Goal: Navigation & Orientation: Understand site structure

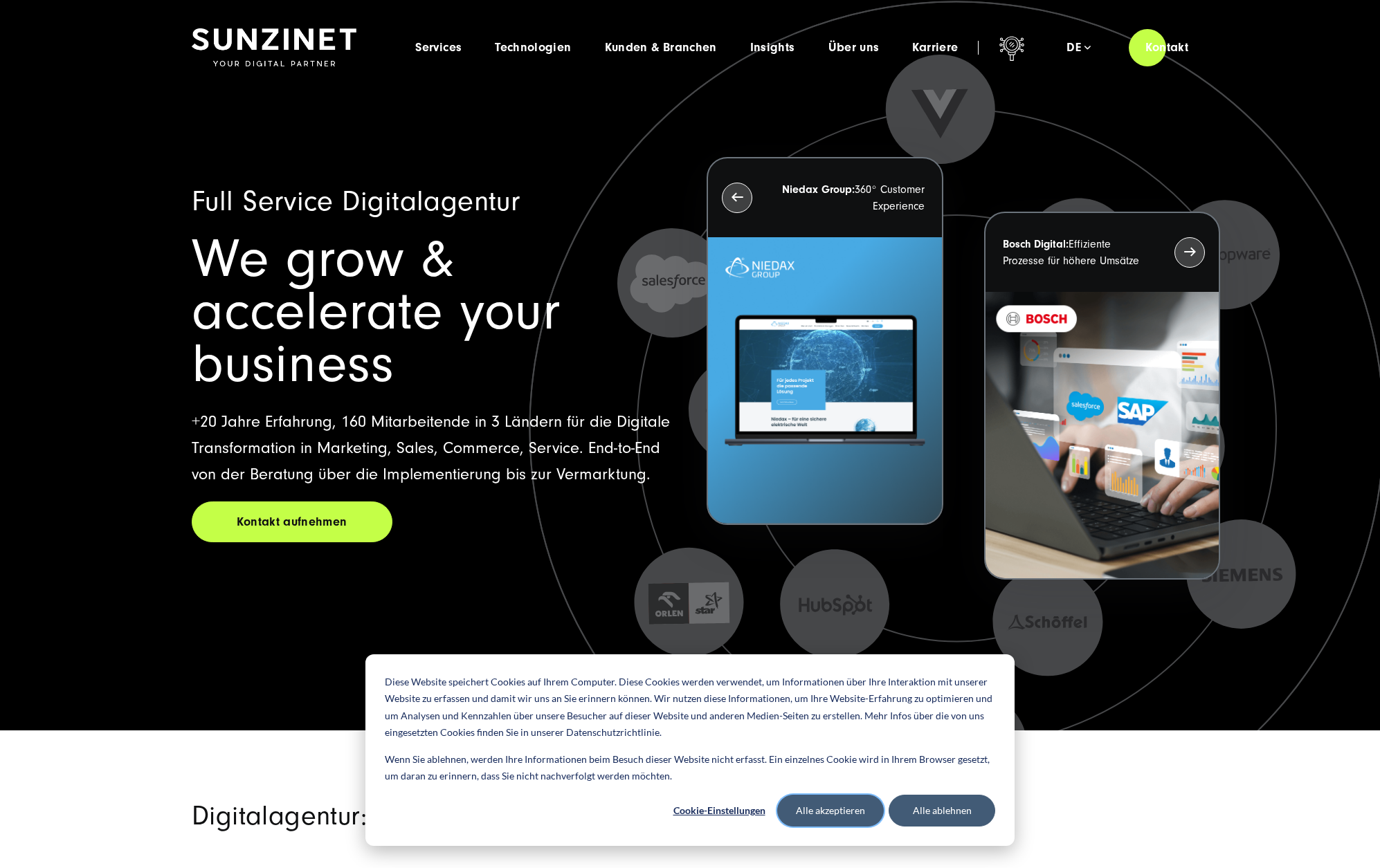
click at [849, 807] on button "Alle akzeptieren" at bounding box center [830, 811] width 107 height 32
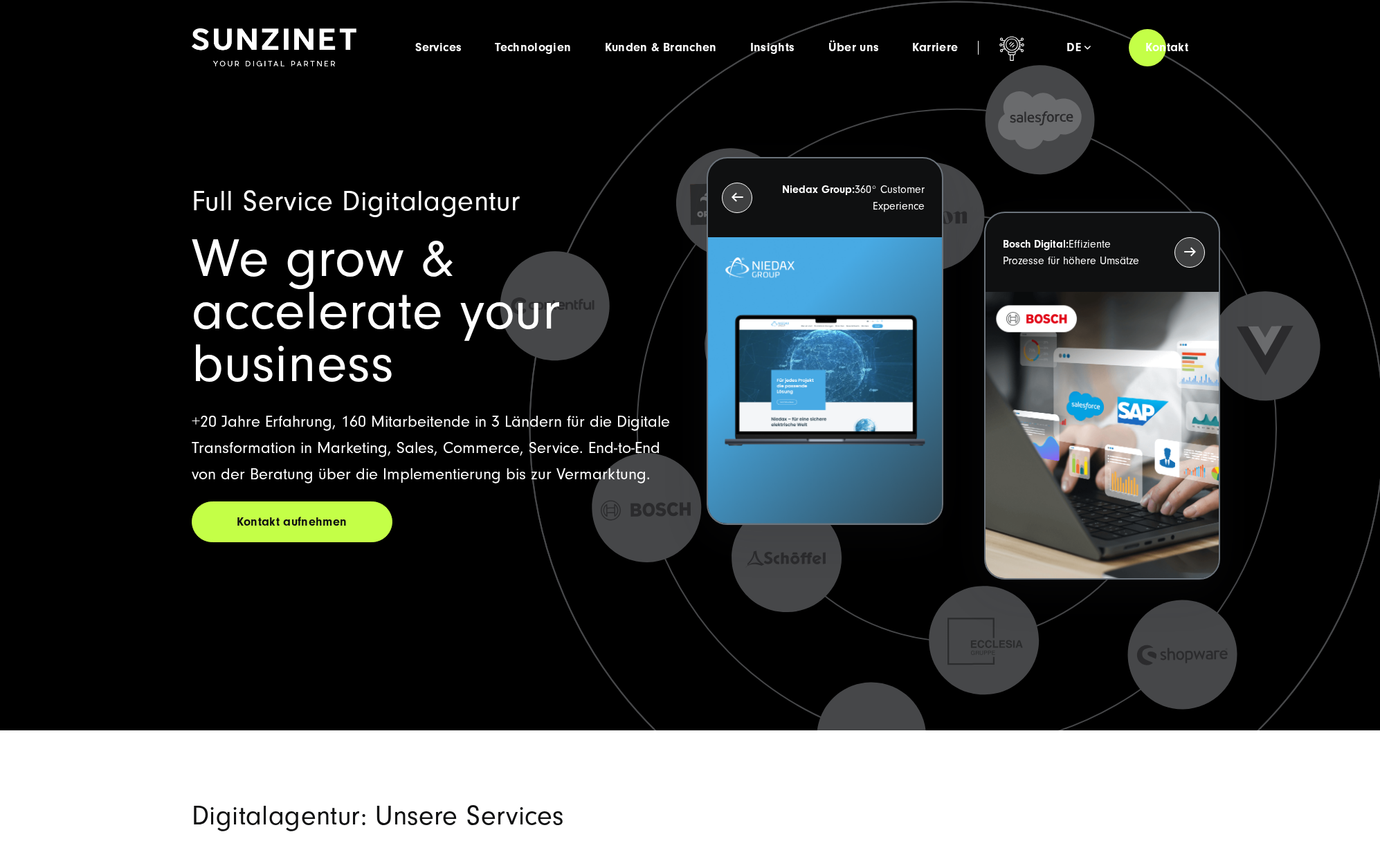
drag, startPoint x: 172, startPoint y: 209, endPoint x: 534, endPoint y: 479, distance: 451.6
click at [534, 479] on div "Full Service Digitalagentur We grow & accelerate your business +20 Jahre Erfahr…" at bounding box center [689, 402] width 1052 height 614
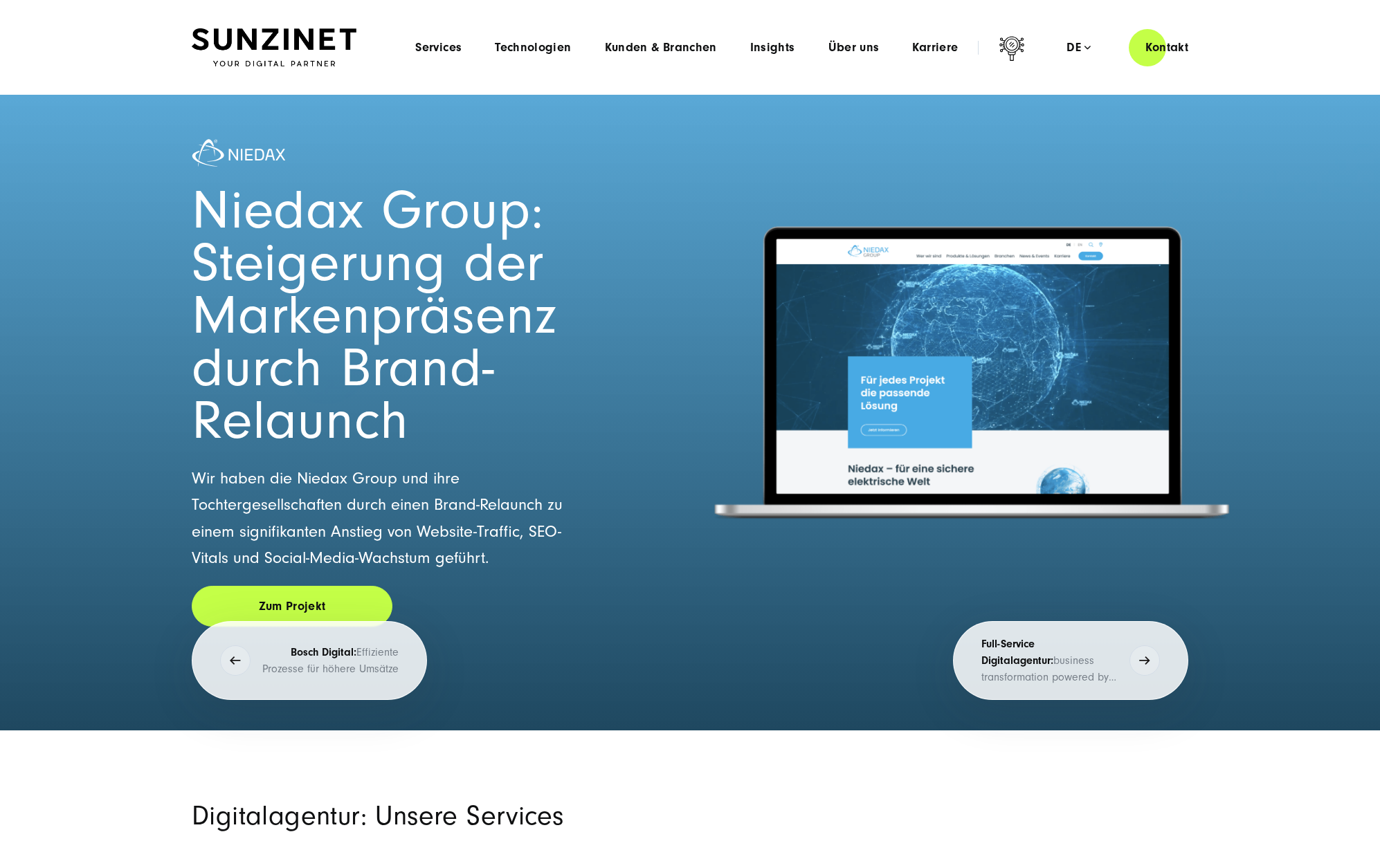
click at [263, 30] on img at bounding box center [274, 48] width 164 height 39
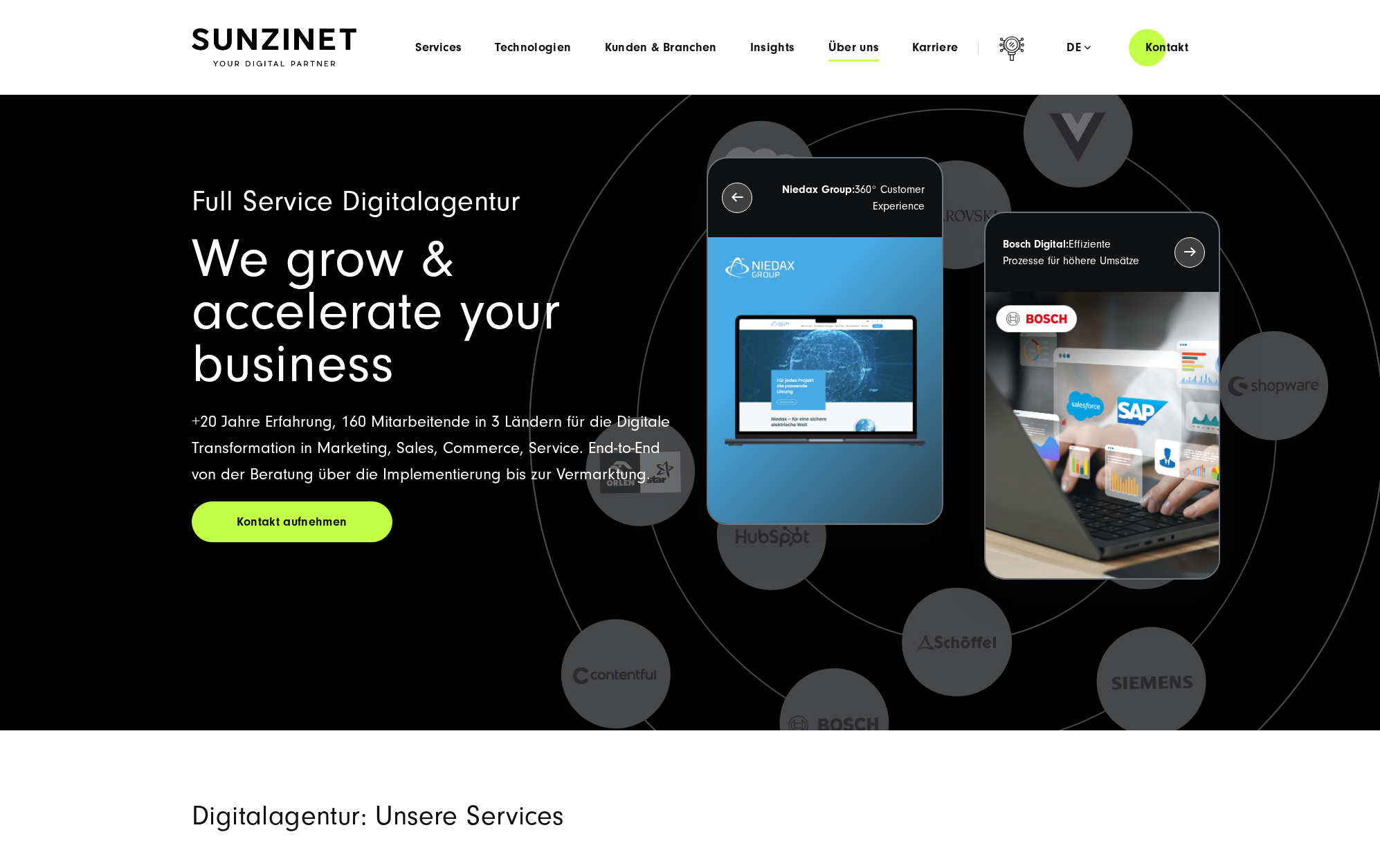
click at [844, 47] on span "Über uns" at bounding box center [854, 47] width 51 height 14
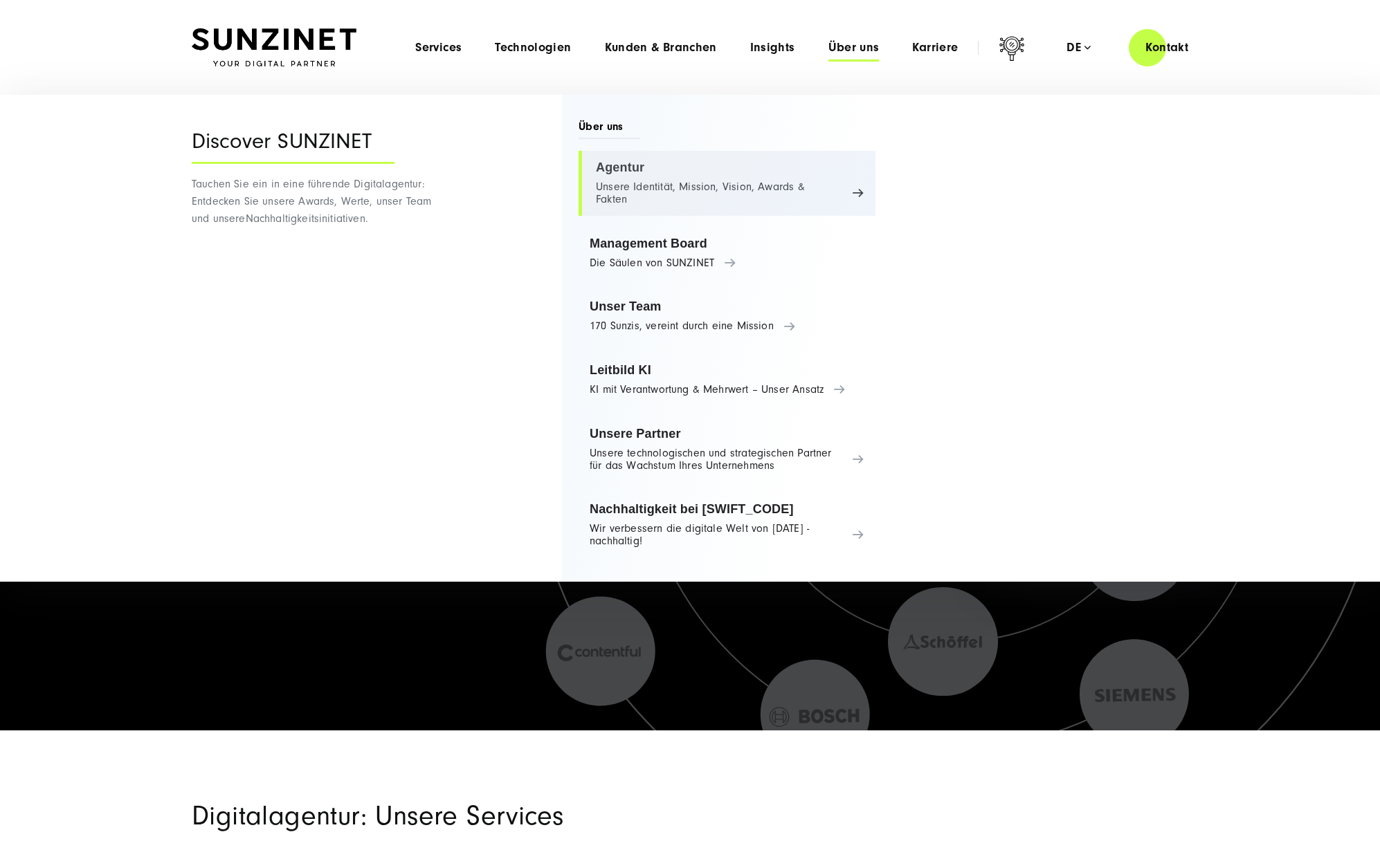
click at [640, 171] on link "Agentur Unsere Identität, Mission, Vision, Awards & Fakten" at bounding box center [726, 183] width 297 height 65
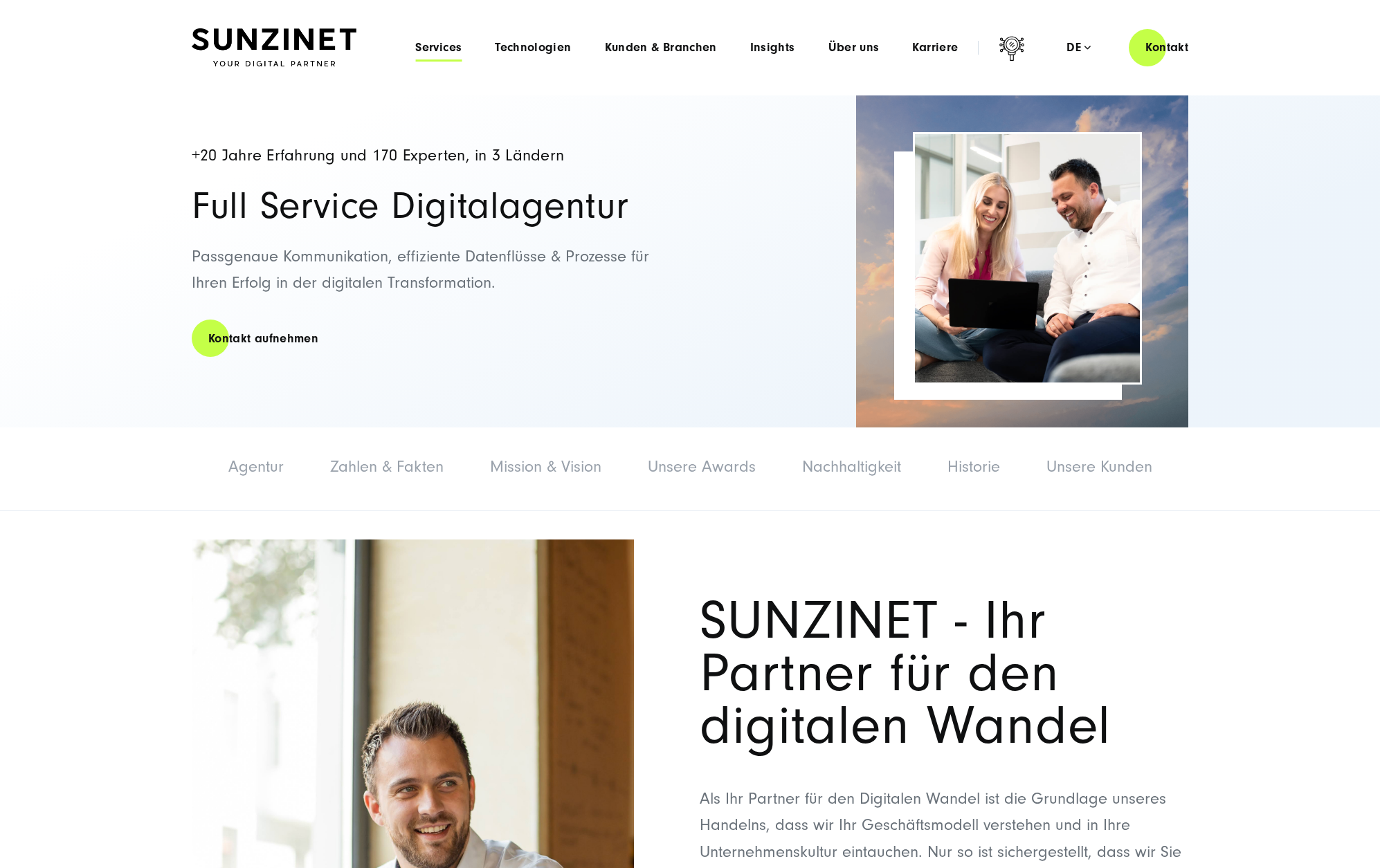
click at [458, 45] on span "Services" at bounding box center [438, 47] width 46 height 14
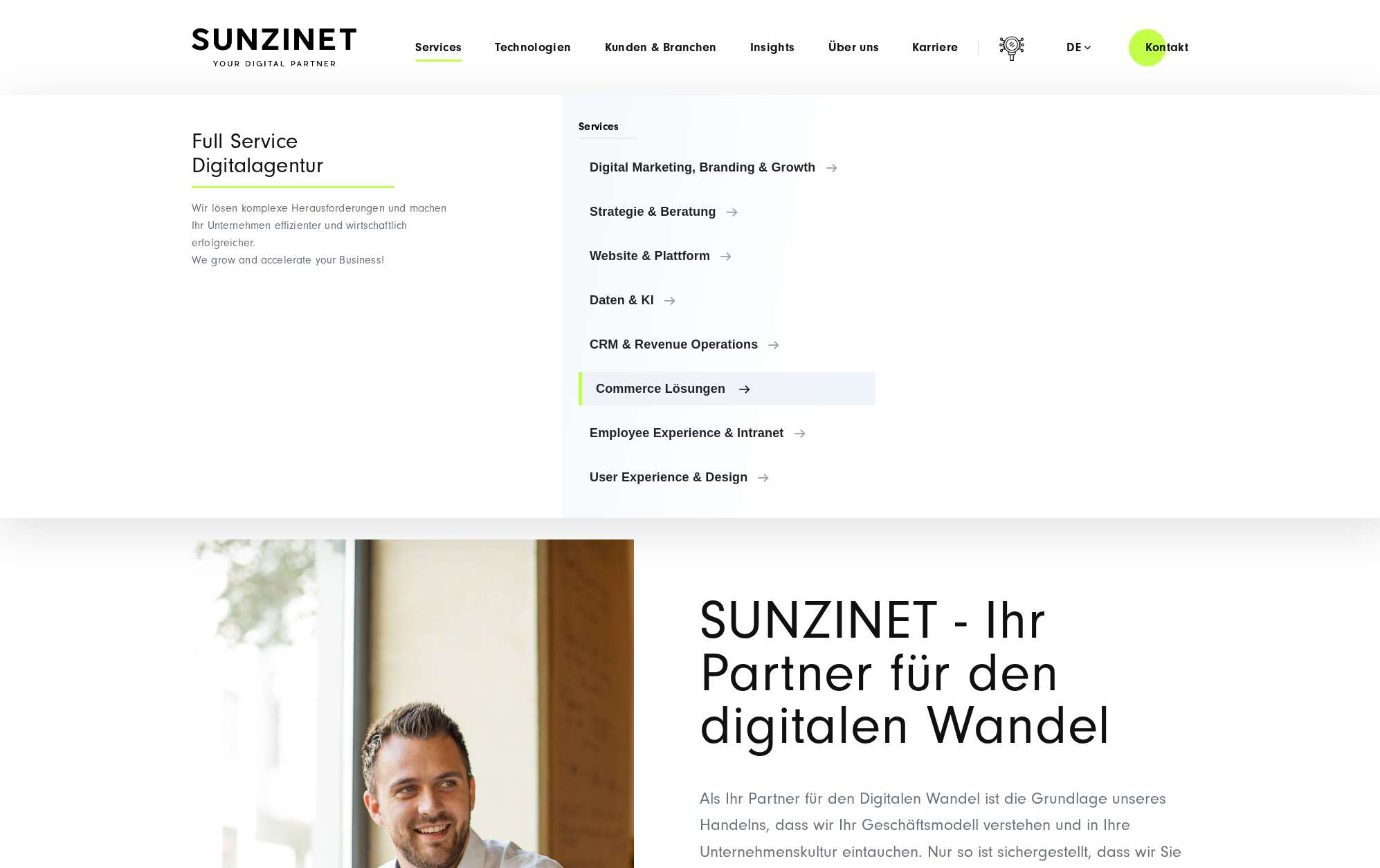
click at [663, 392] on span "Commerce Lösungen" at bounding box center [730, 389] width 268 height 14
click at [628, 304] on span "Daten & KI" at bounding box center [730, 300] width 268 height 14
click at [637, 261] on span "Website & Plattform" at bounding box center [730, 256] width 268 height 14
